Goal: Find specific page/section: Locate a particular part of the current website

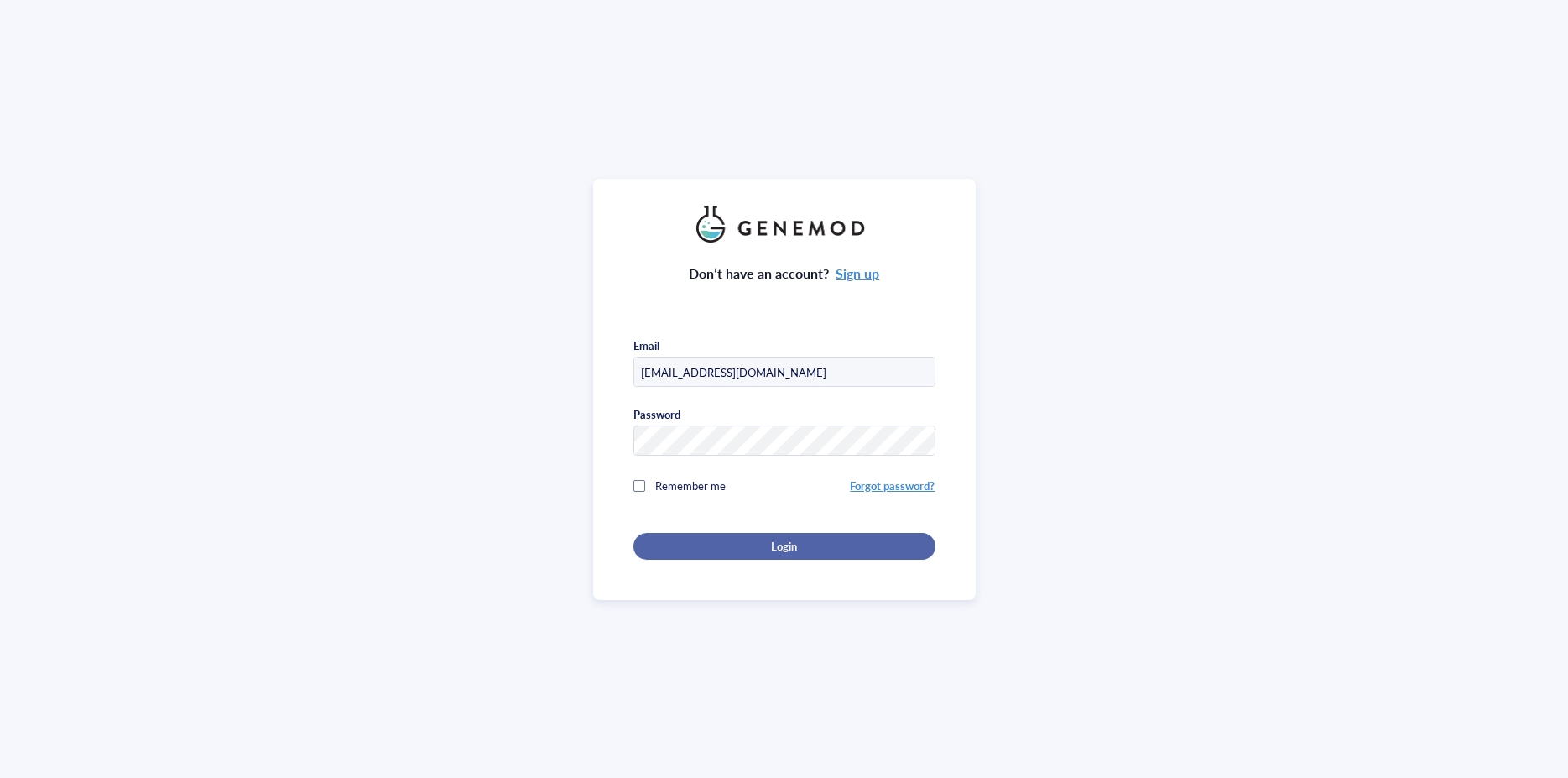
type input "[EMAIL_ADDRESS][DOMAIN_NAME]"
click at [746, 538] on div "Login" at bounding box center [784, 545] width 249 height 15
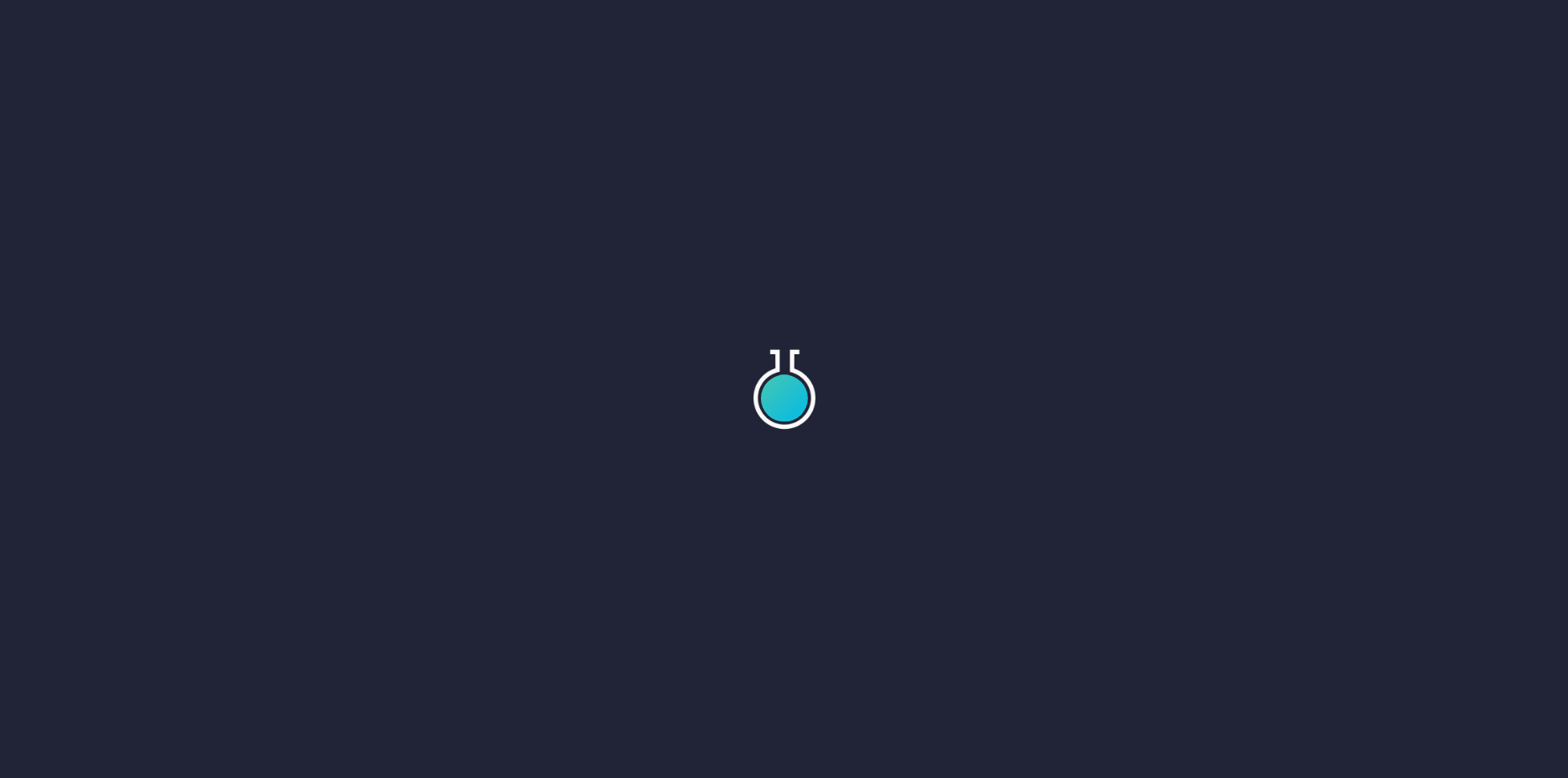
drag, startPoint x: 1197, startPoint y: 659, endPoint x: 1216, endPoint y: 595, distance: 66.8
click at [1197, 647] on div at bounding box center [784, 389] width 1568 height 778
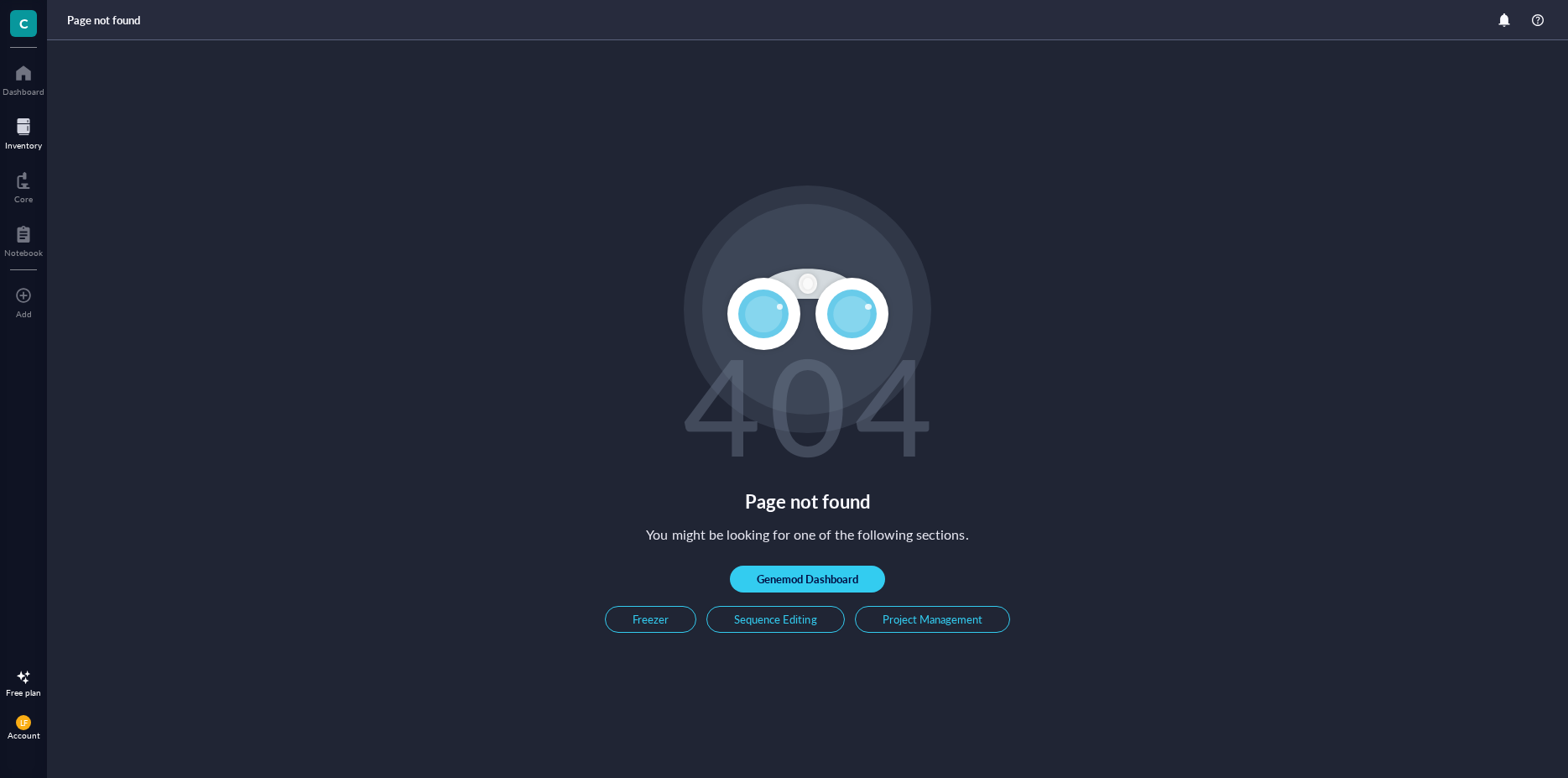
click at [12, 123] on div at bounding box center [23, 127] width 37 height 27
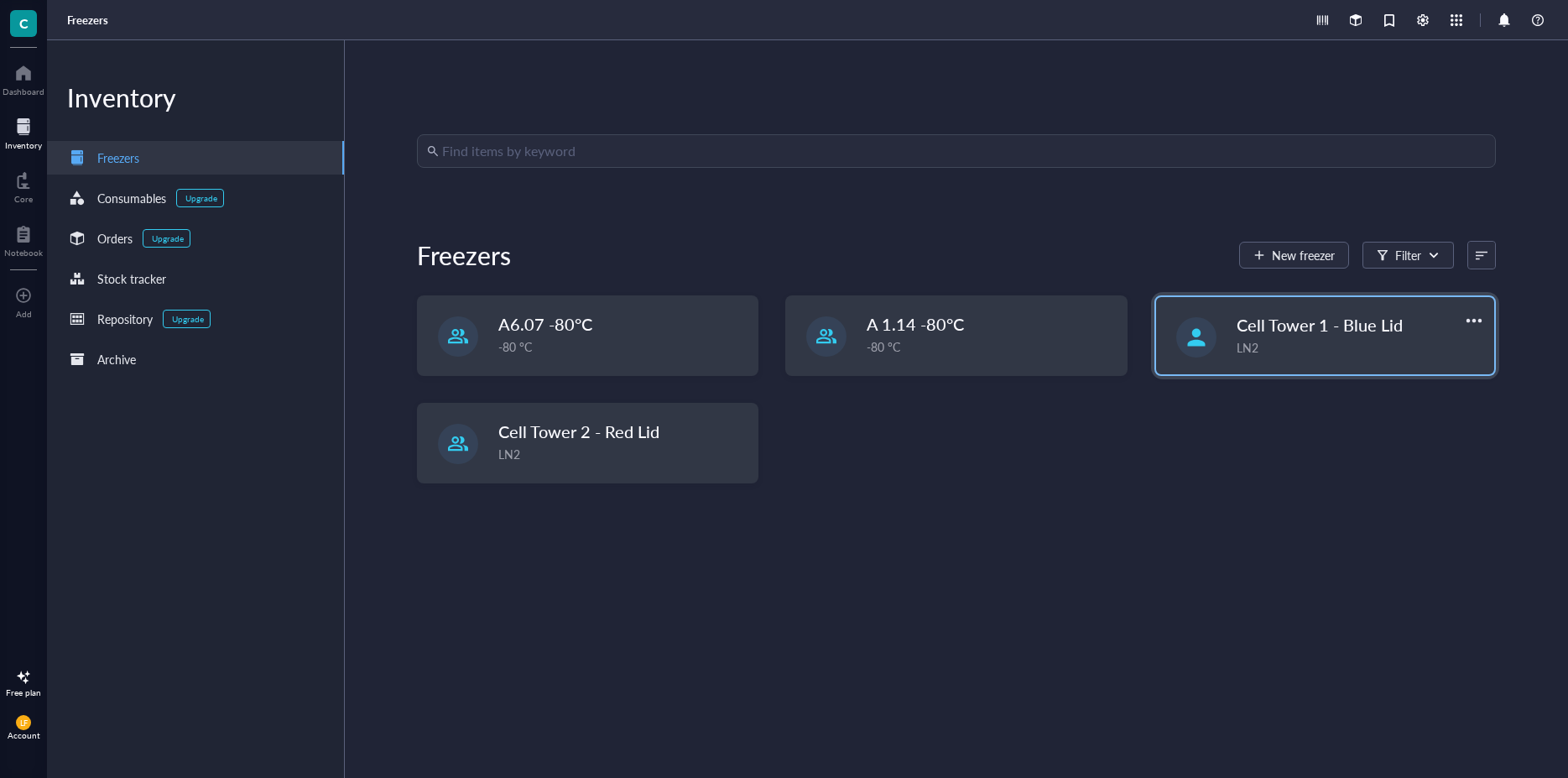
click at [1250, 330] on span "Cell Tower 1 - Blue Lid" at bounding box center [1320, 325] width 166 height 23
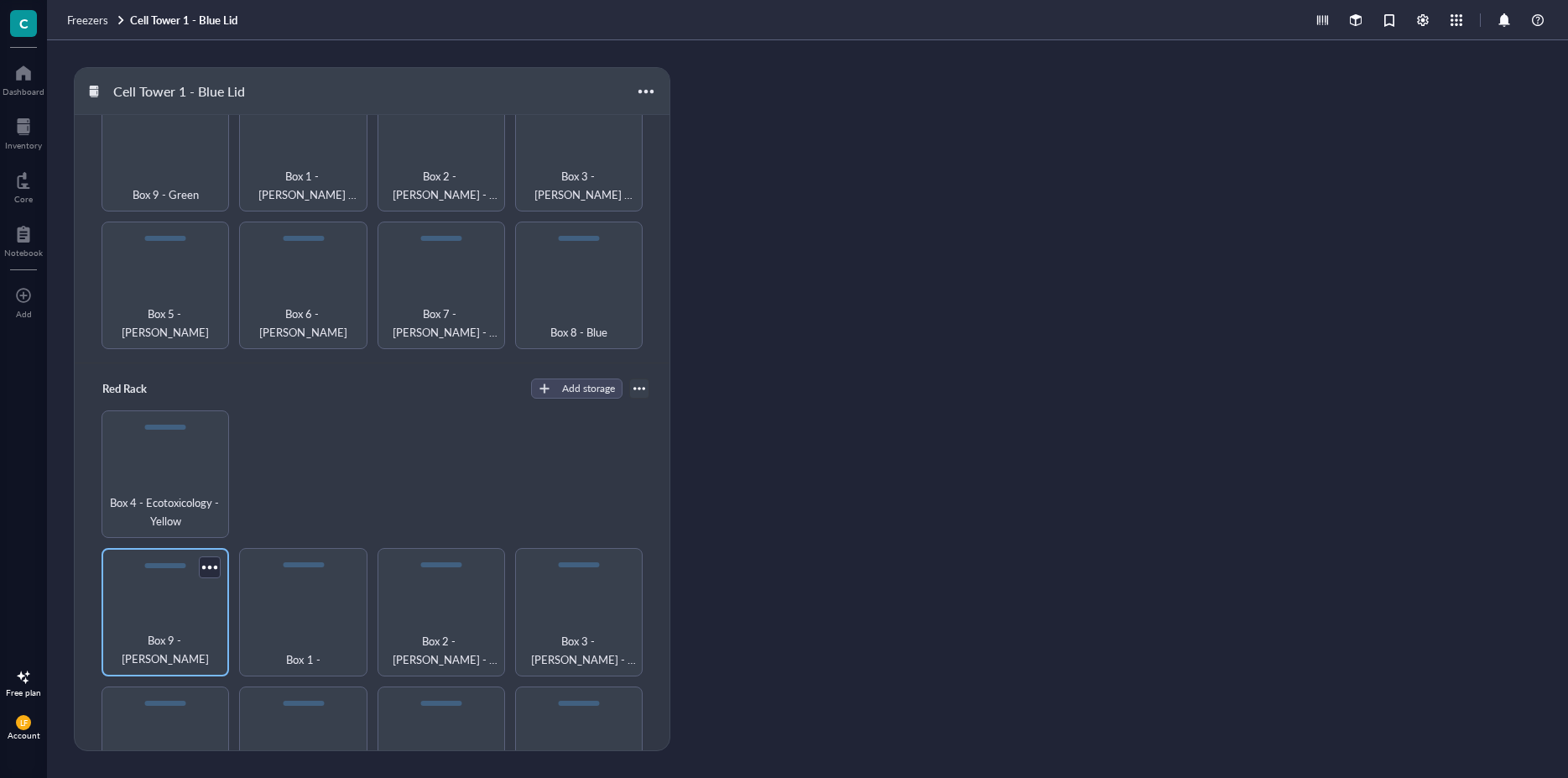
scroll to position [1168, 0]
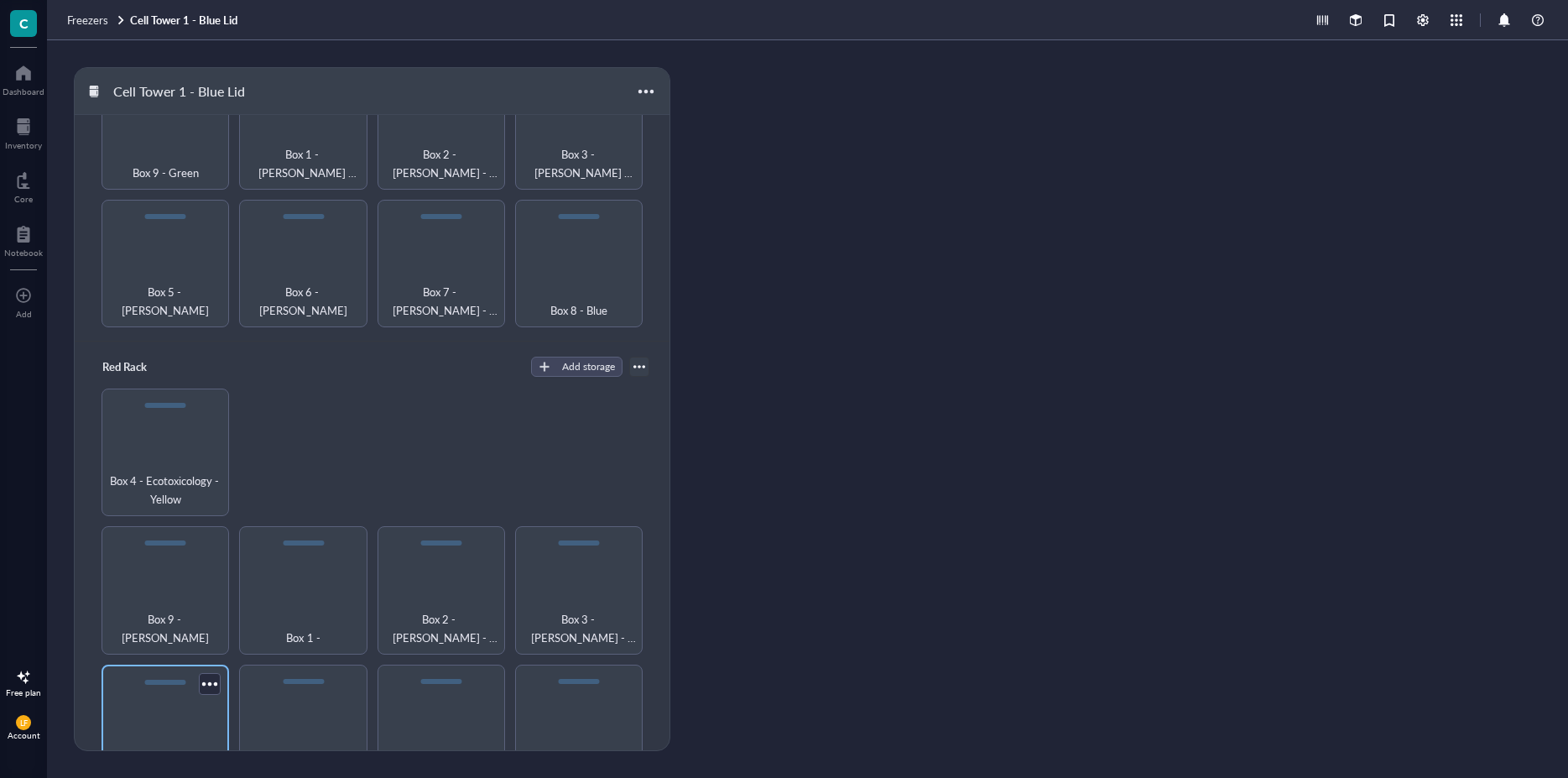
click at [165, 747] on span "Box 5 - HEK/MG63 - Blue" at bounding box center [165, 765] width 111 height 37
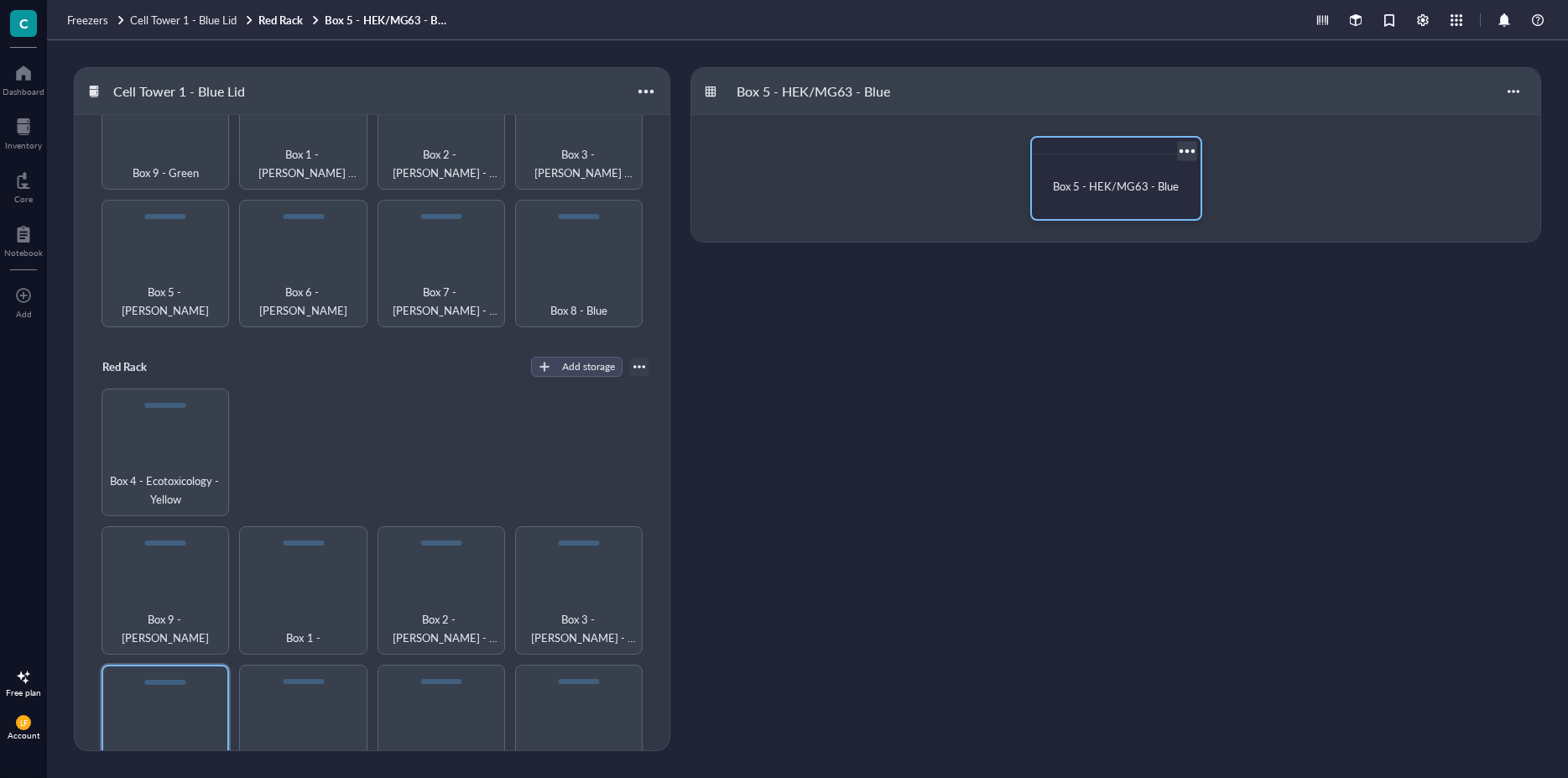
click at [1115, 165] on div "Box 5 - HEK/MG63 - Blue" at bounding box center [1116, 186] width 156 height 51
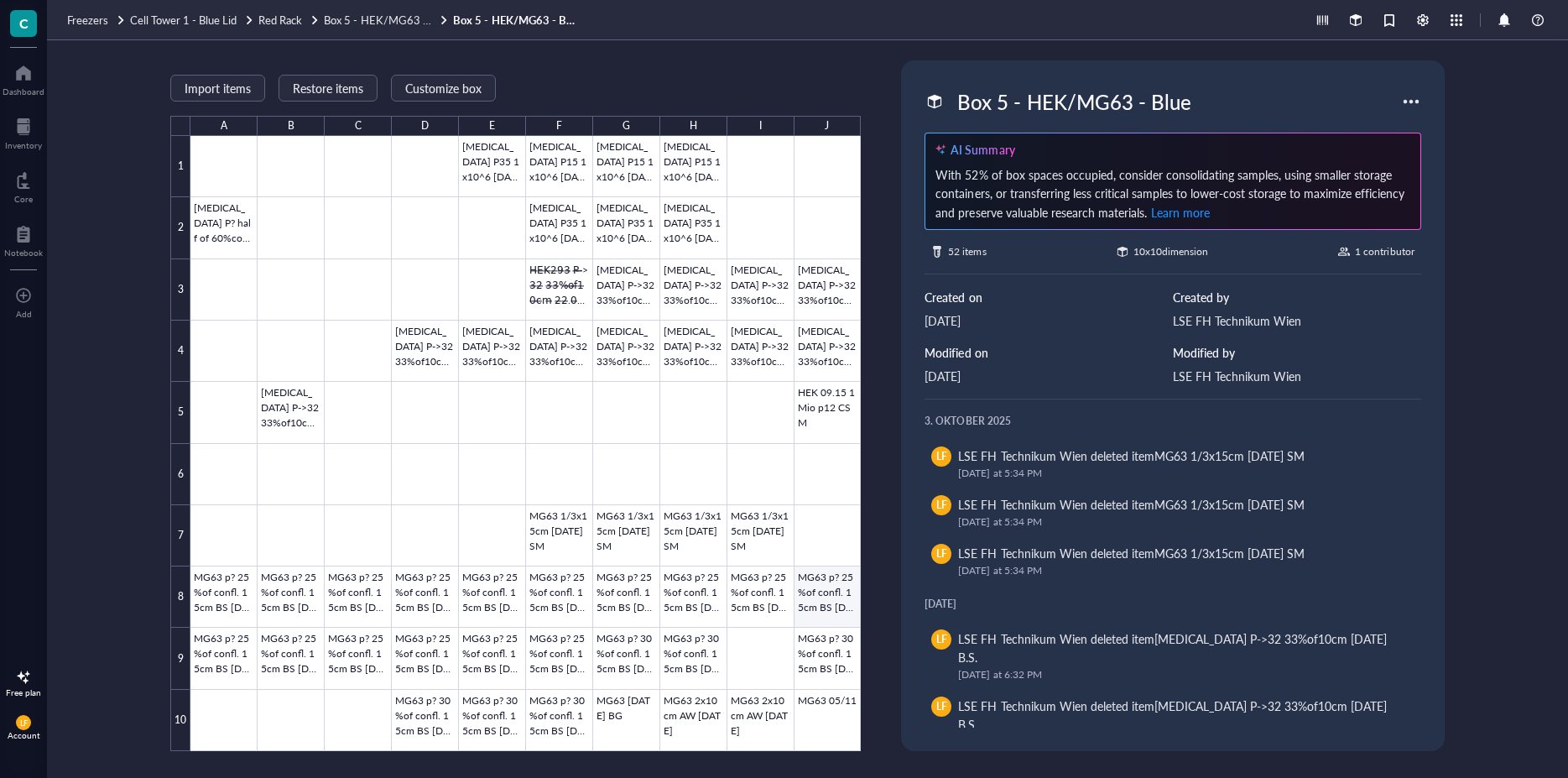
click at [835, 588] on div at bounding box center [525, 444] width 670 height 615
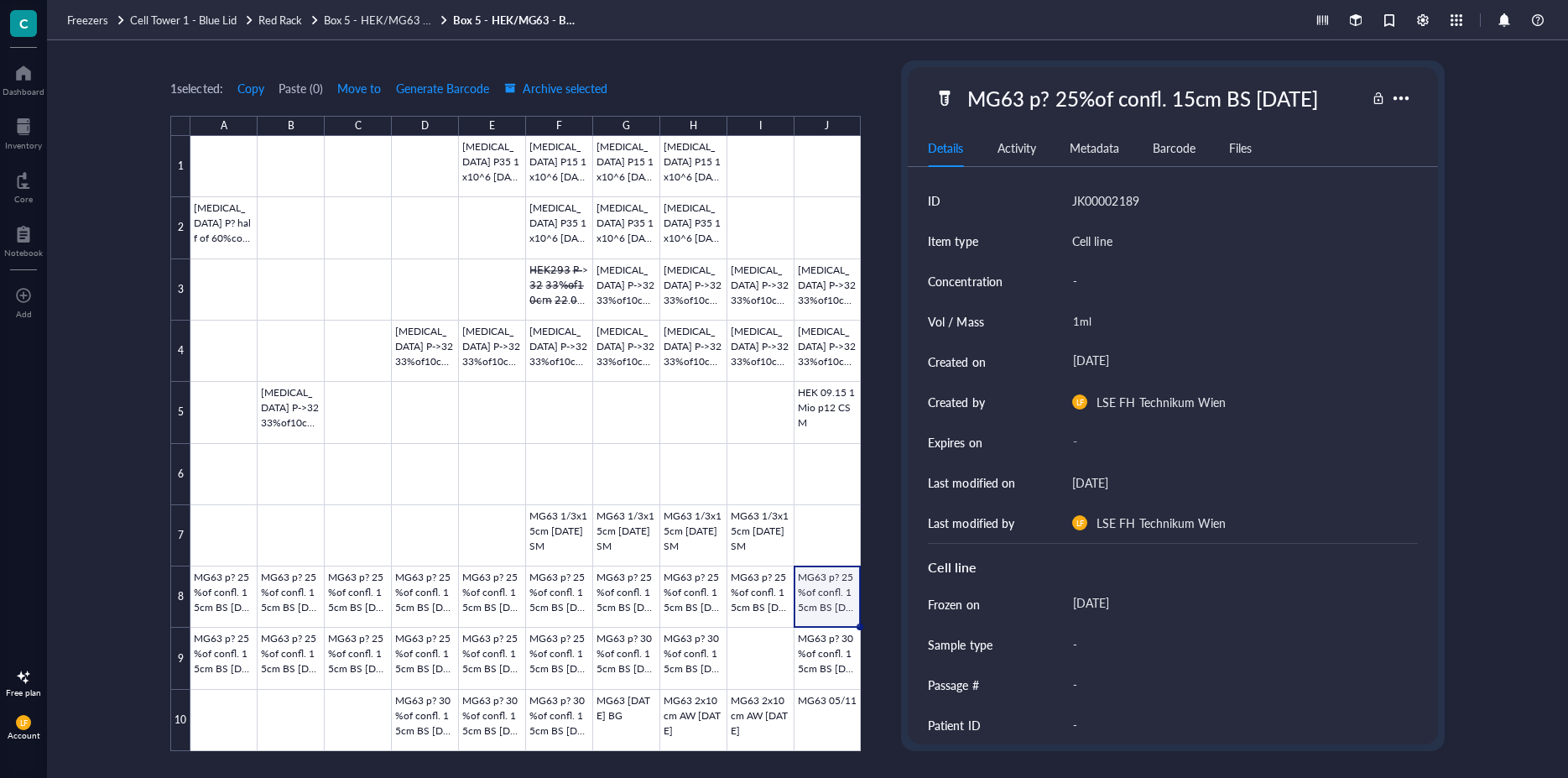
click at [1289, 90] on div "MG63 p? 25%of confl. 15cm BS [DATE]" at bounding box center [1142, 97] width 365 height 35
